Goal: Information Seeking & Learning: Learn about a topic

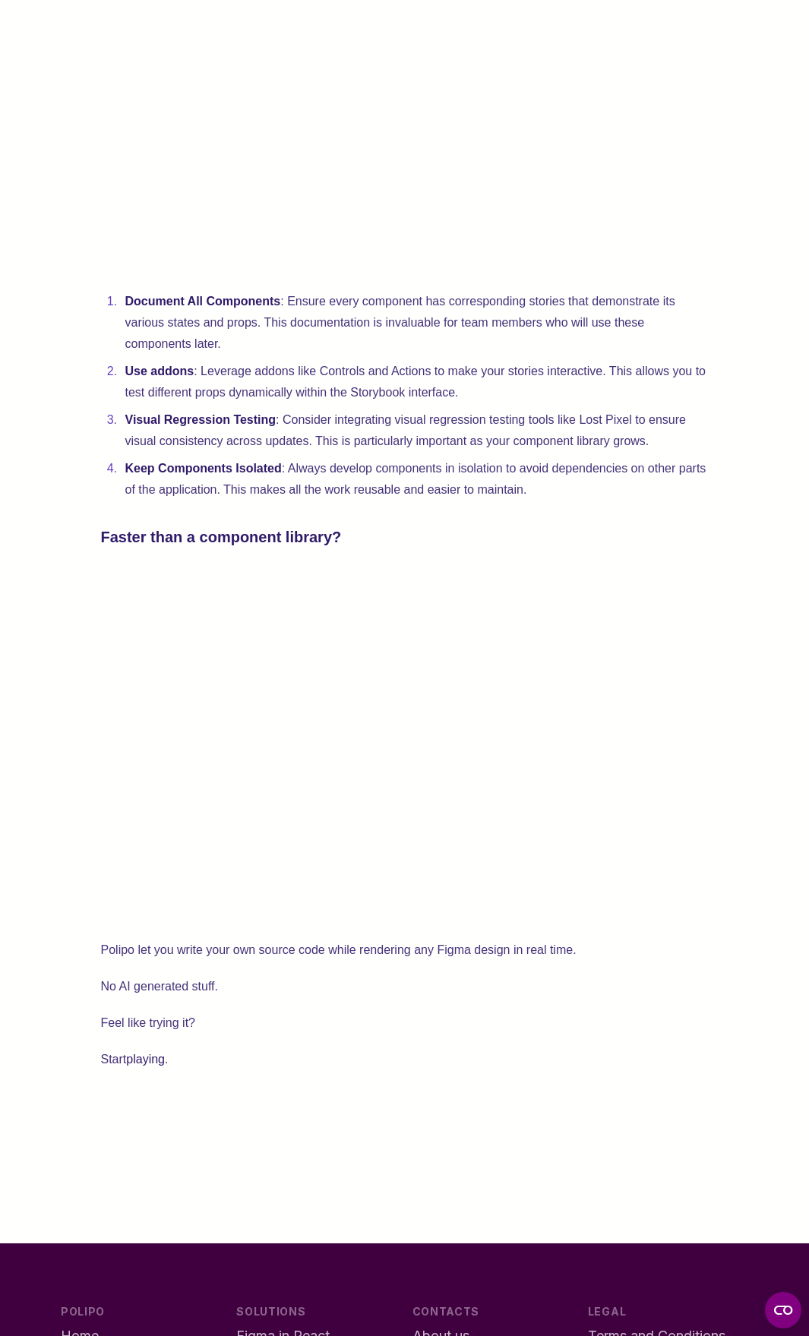
scroll to position [3190, 0]
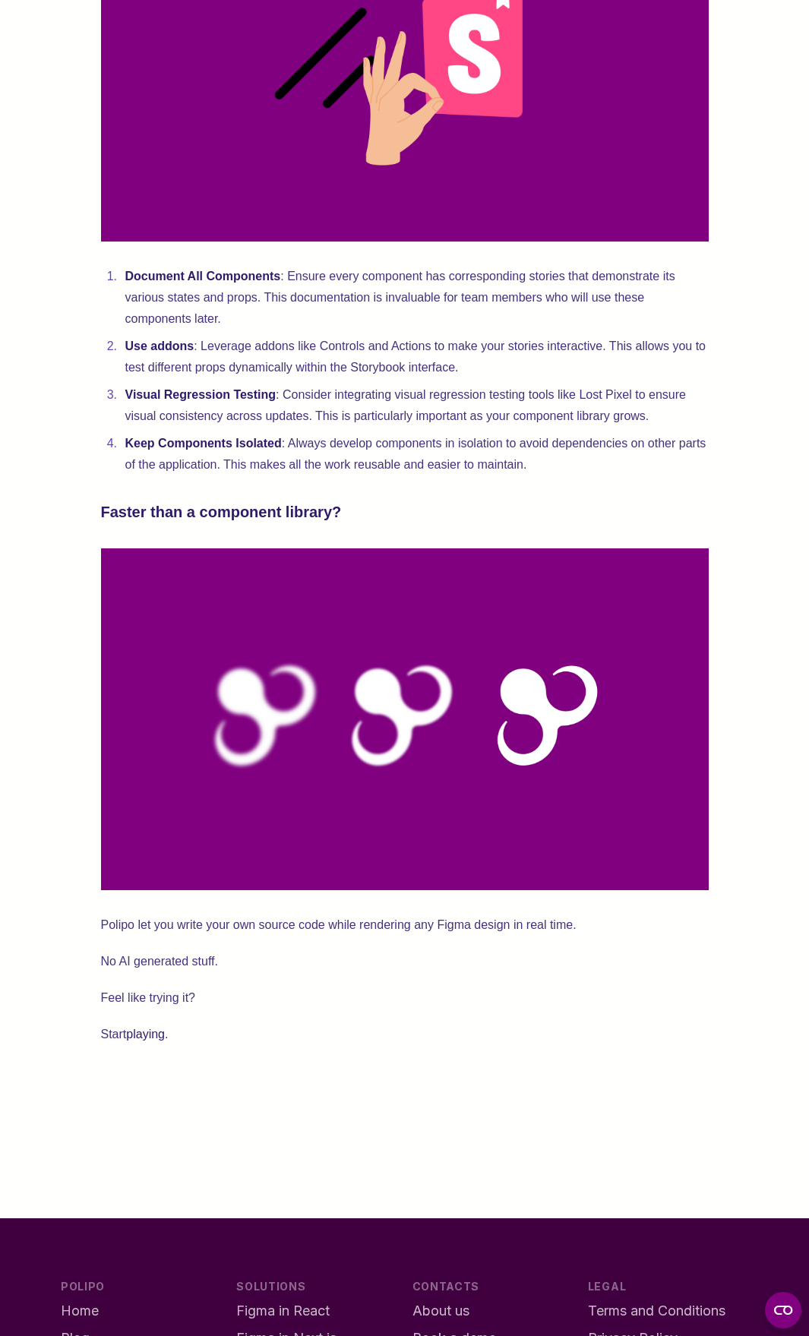
click at [150, 1040] on link "playing" at bounding box center [145, 1034] width 39 height 13
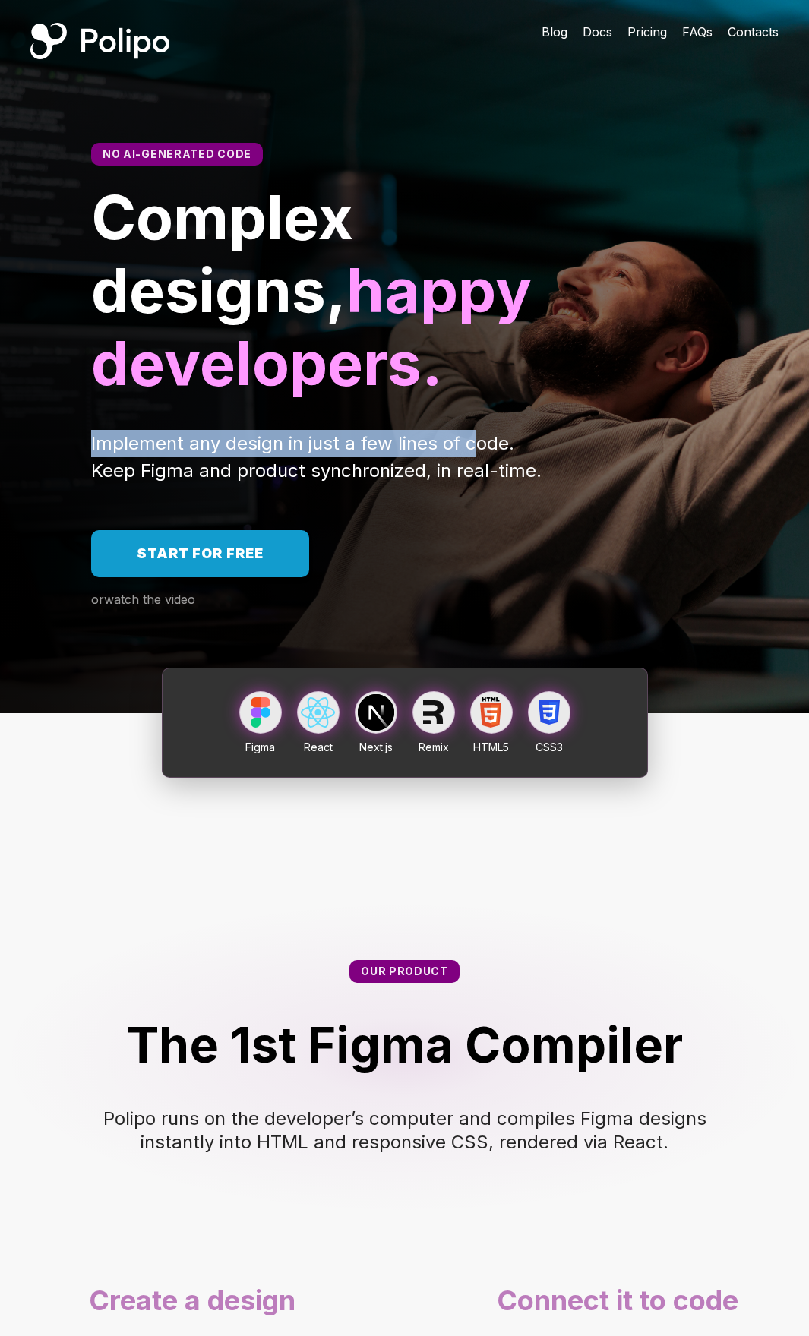
drag, startPoint x: 79, startPoint y: 362, endPoint x: 488, endPoint y: 378, distance: 408.9
click at [485, 430] on div "Implement any design in just a few lines of code. Keep Figma and product synchr…" at bounding box center [404, 457] width 809 height 55
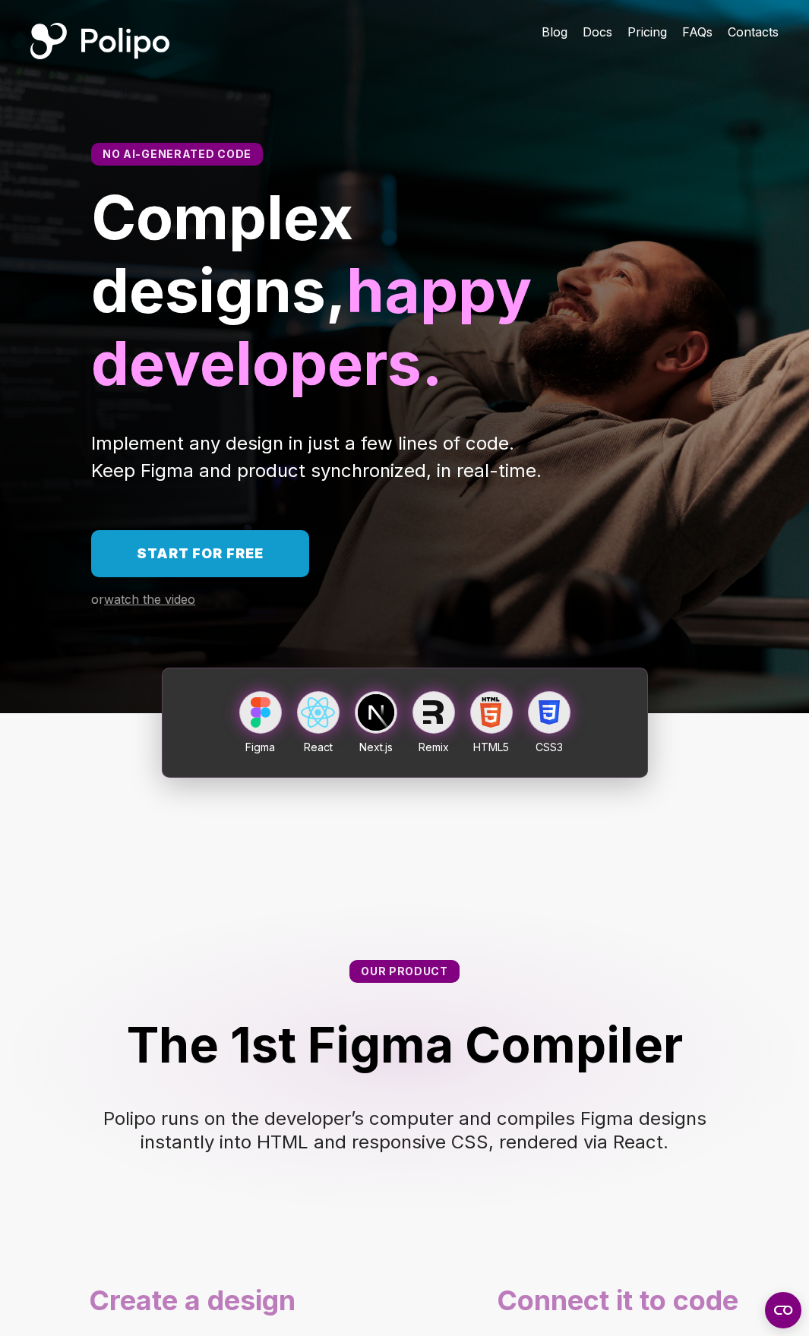
click at [493, 432] on span "Implement any design in just a few lines of code. Keep Figma and product synchr…" at bounding box center [316, 456] width 450 height 49
click at [633, 33] on span "Pricing" at bounding box center [646, 31] width 39 height 15
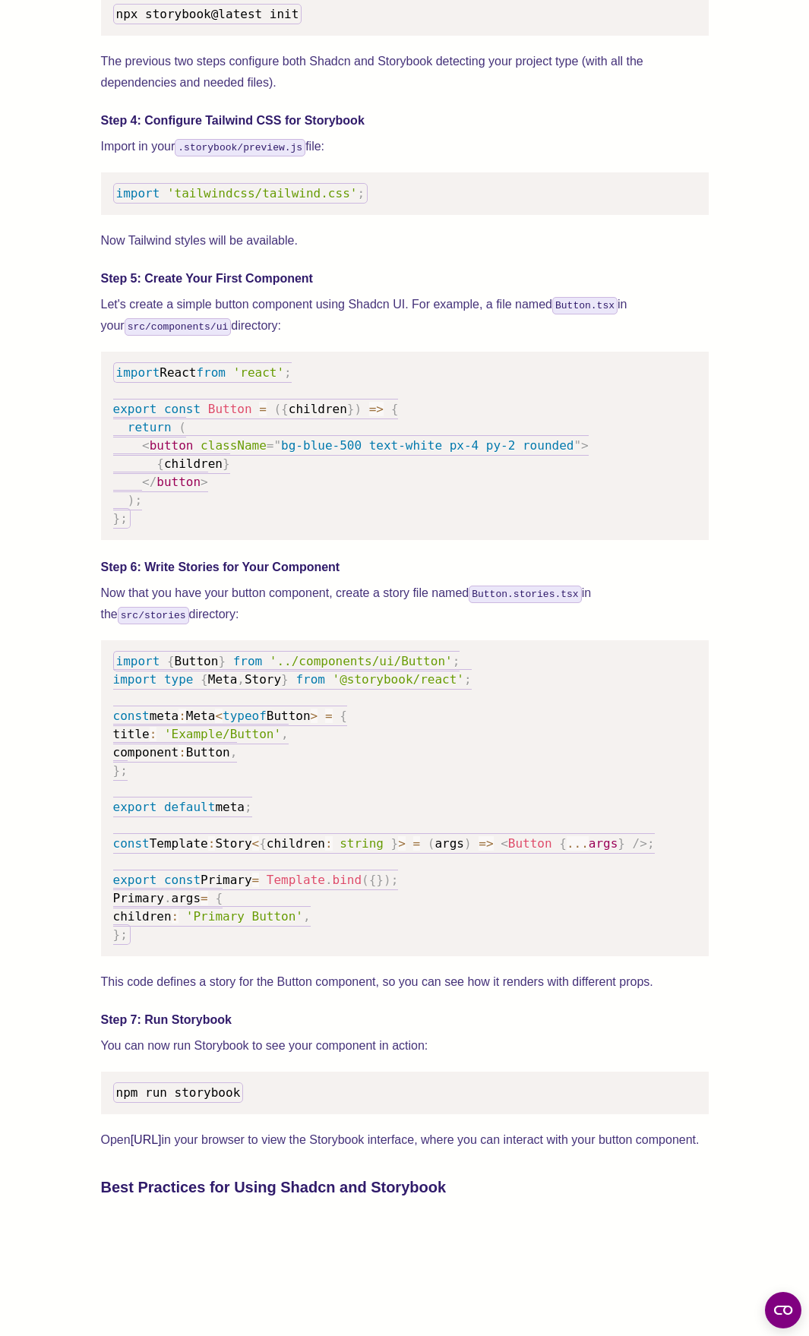
scroll to position [1823, 0]
